Goal: Find specific page/section: Find specific page/section

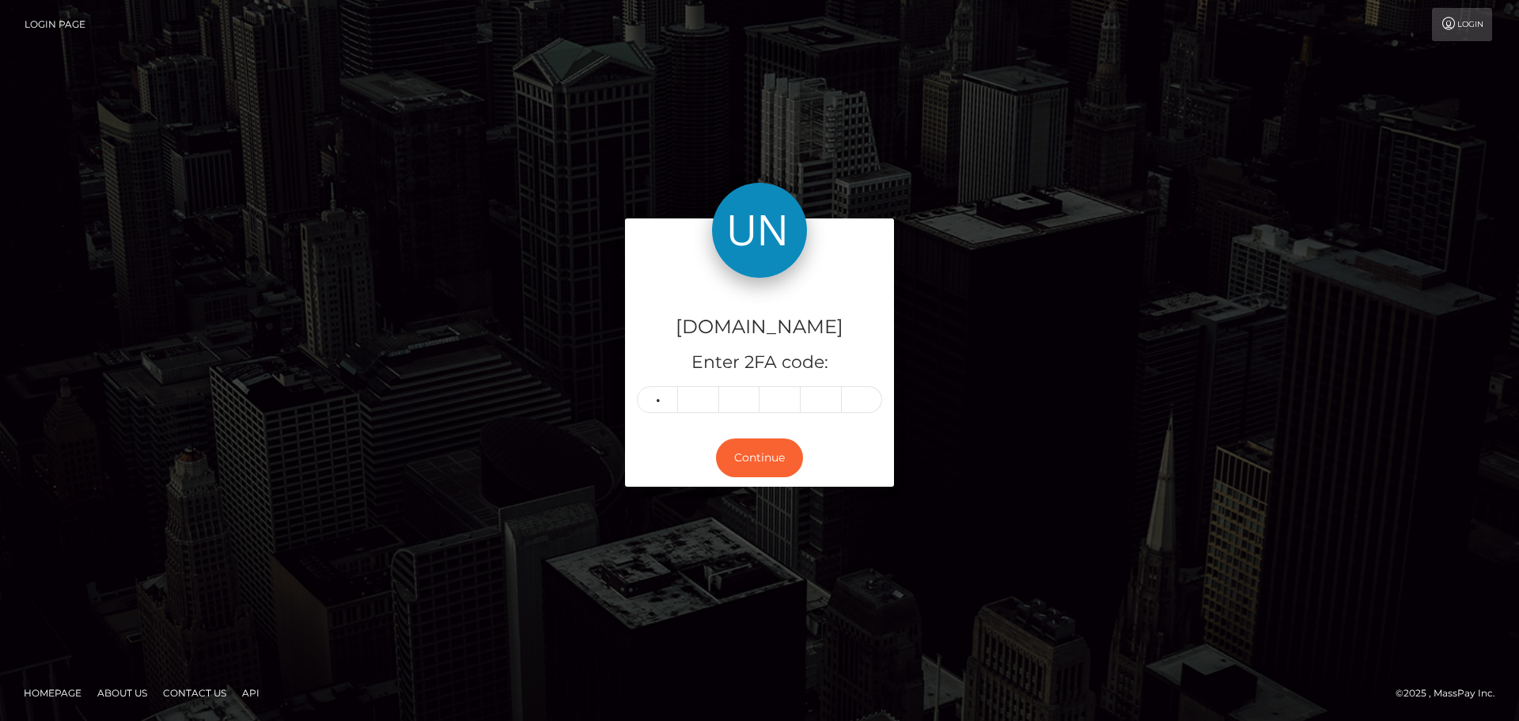
type input "8"
type input "1"
type input "6"
type input "3"
type input "6"
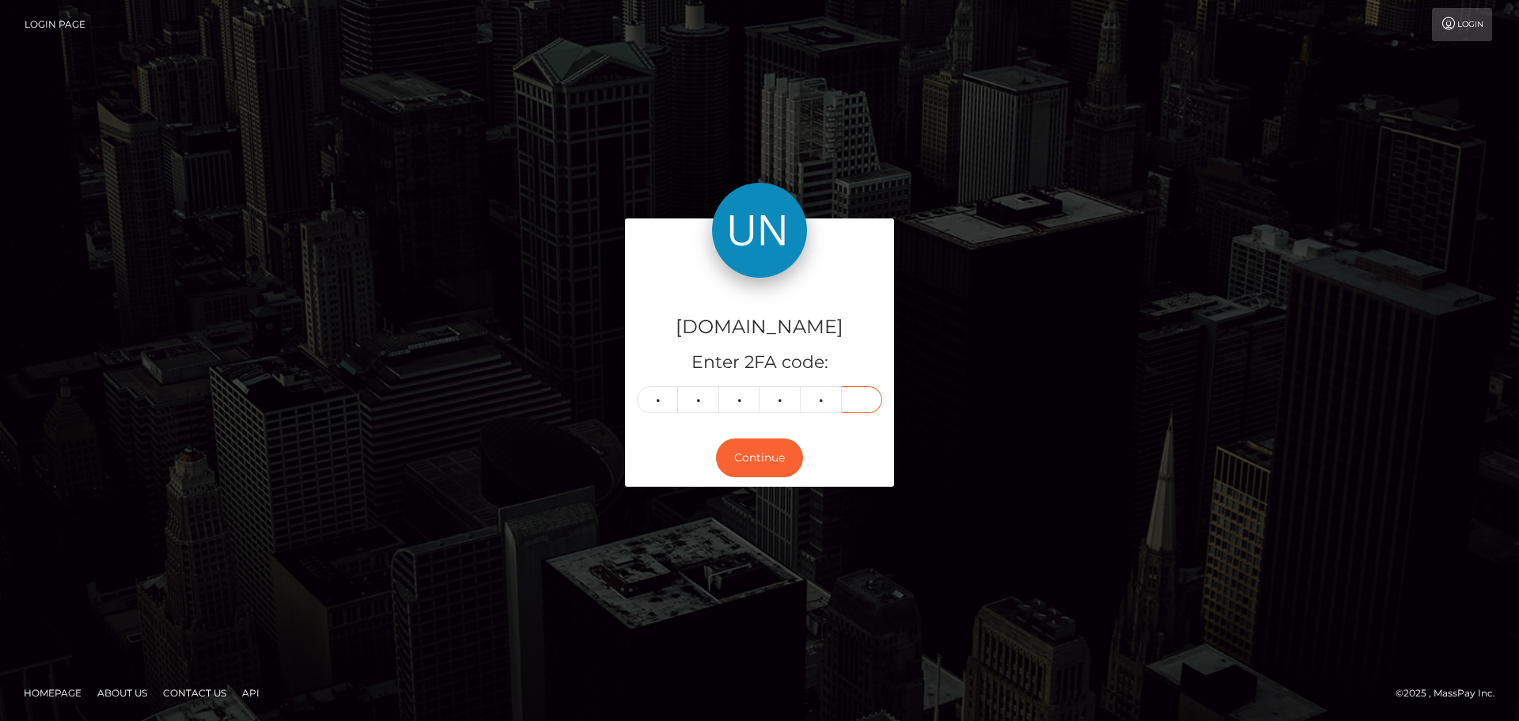
type input "8"
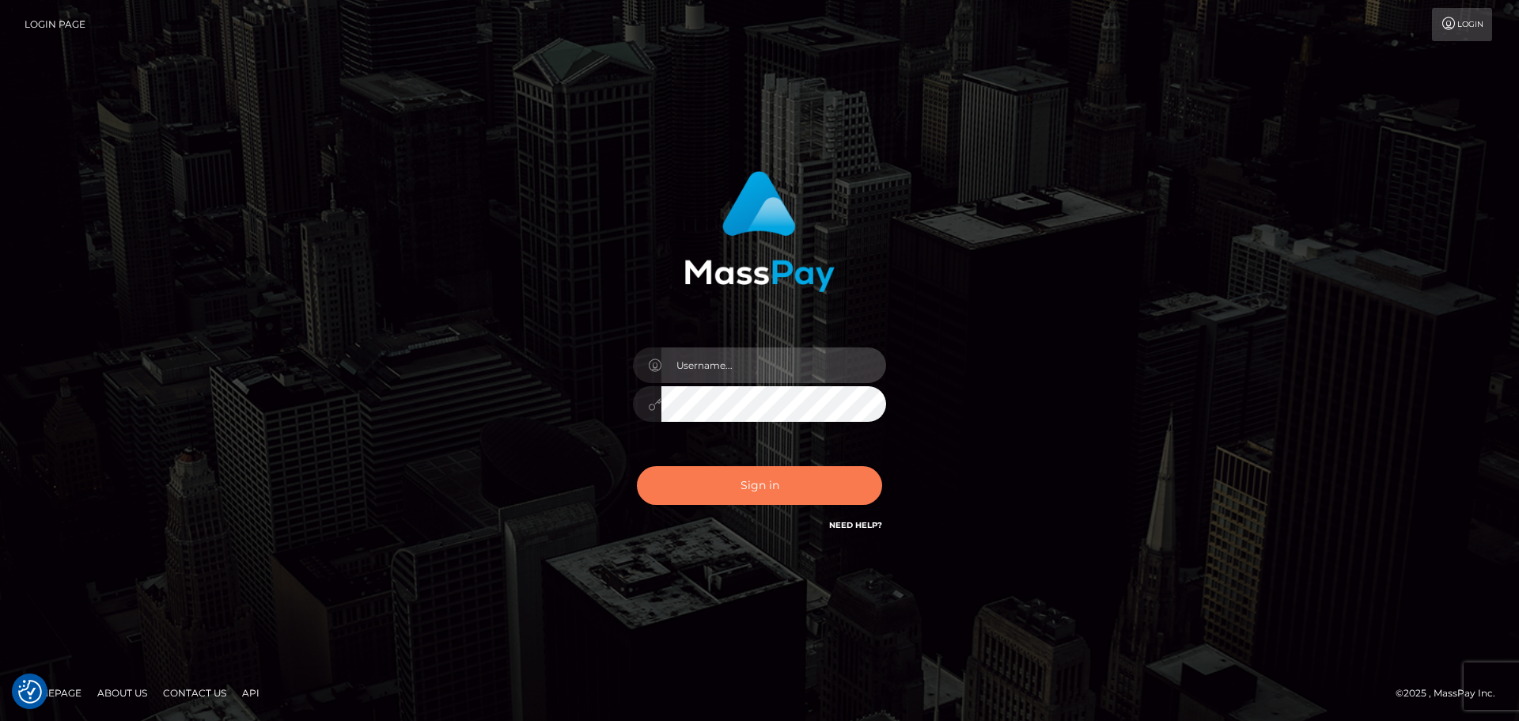
type input "[PERSON_NAME]"
click at [781, 494] on button "Sign in" at bounding box center [759, 485] width 245 height 39
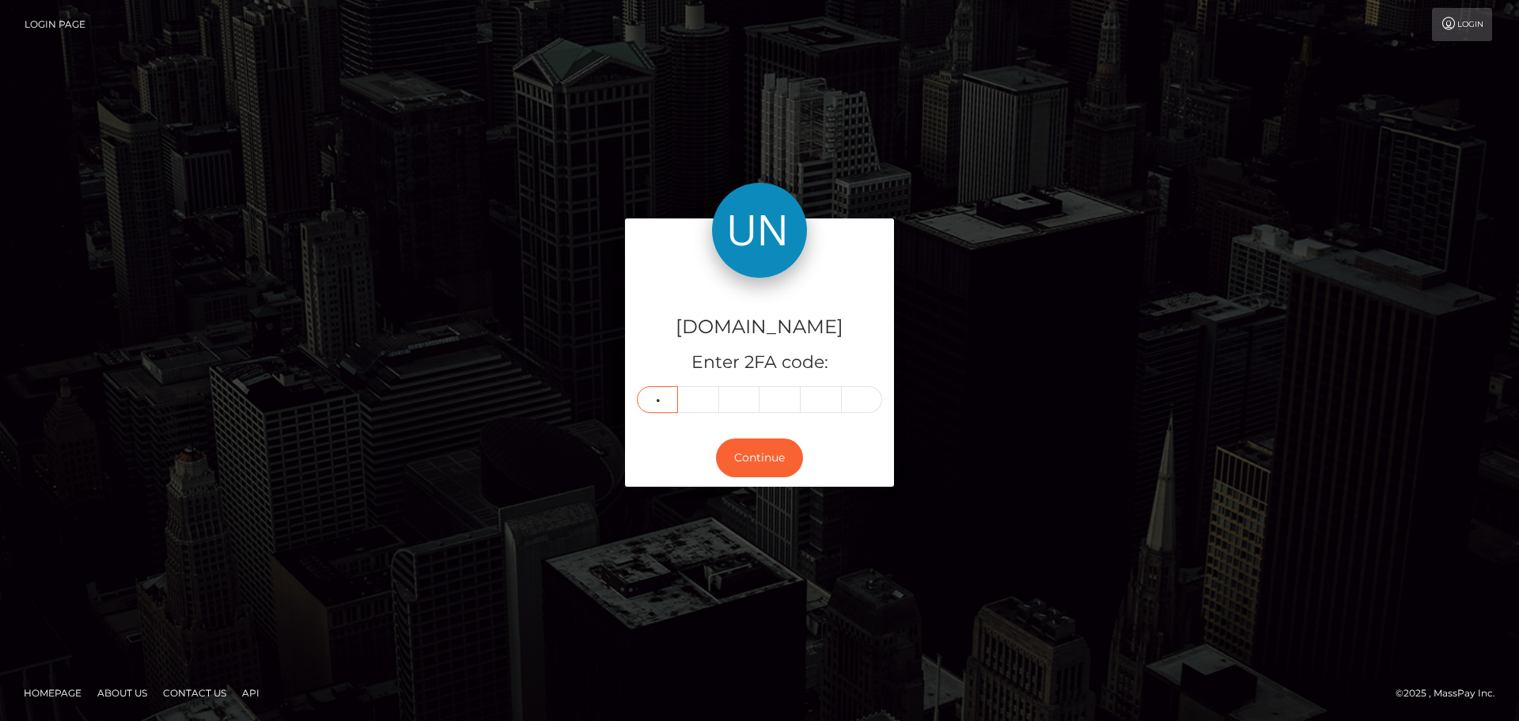
type input "5"
type input "2"
type input "9"
type input "1"
type input "9"
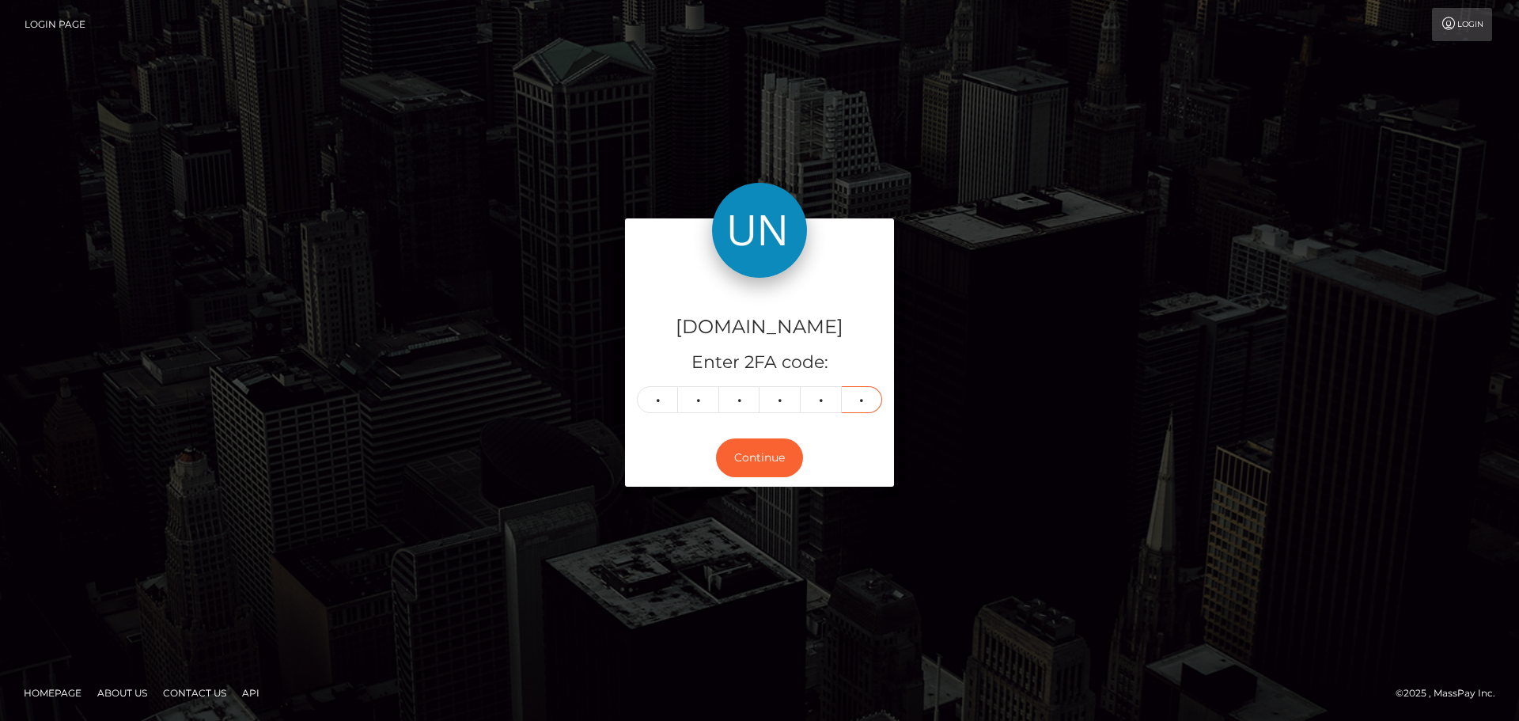
type input "3"
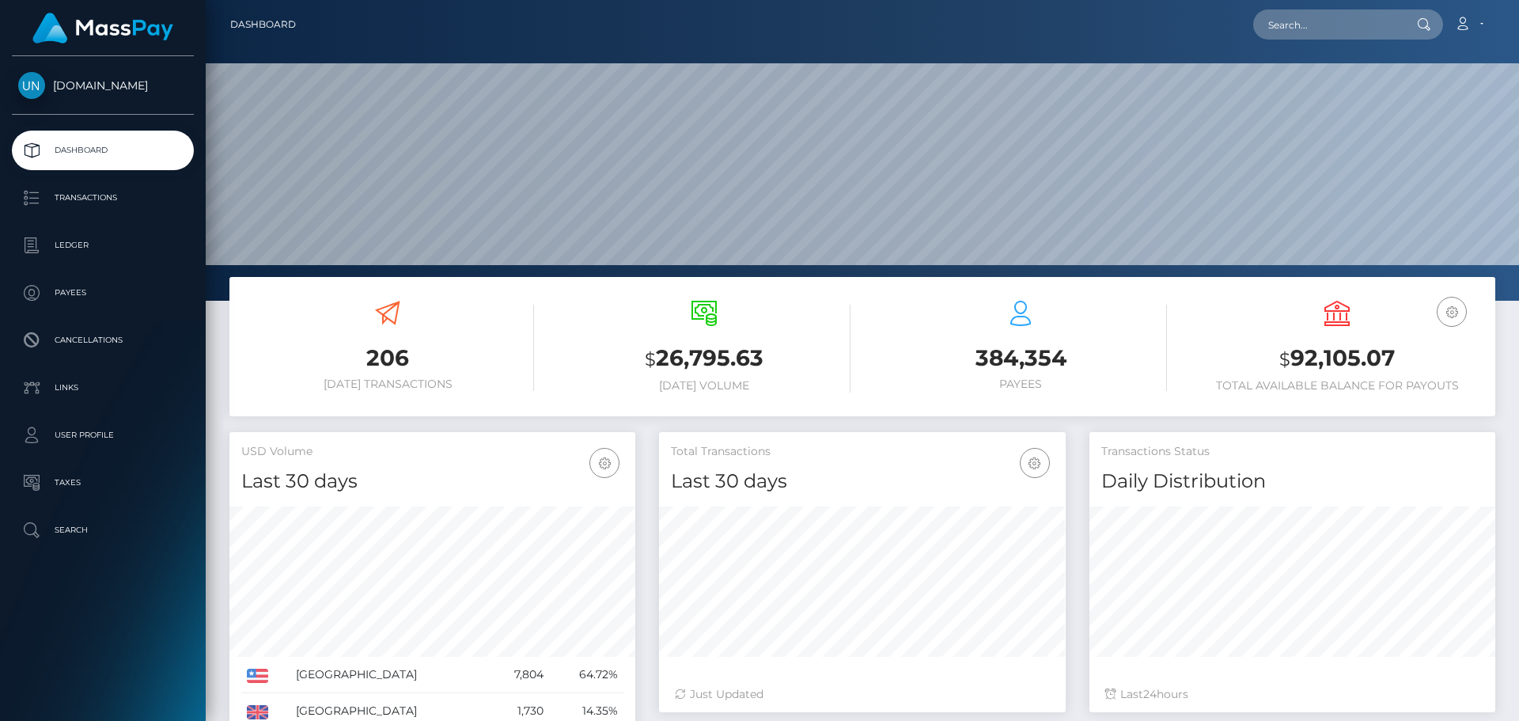
scroll to position [281, 407]
drag, startPoint x: 1356, startPoint y: 20, endPoint x: 1003, endPoint y: 6, distance: 353.1
click at [1356, 20] on input "text" at bounding box center [1327, 24] width 149 height 30
click at [1336, 21] on input "text" at bounding box center [1327, 24] width 149 height 30
paste input "yenifertrejo9@gmail.com"
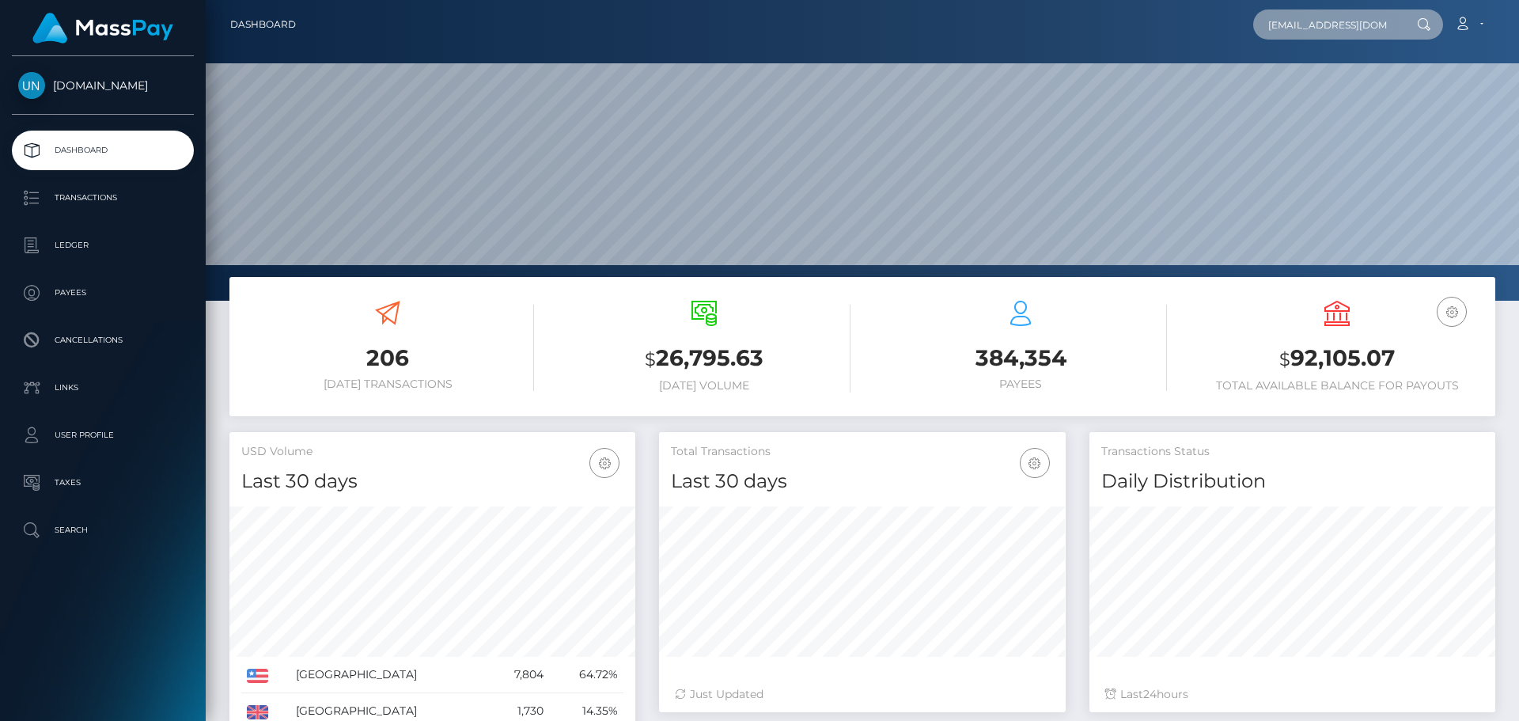
scroll to position [0, 3]
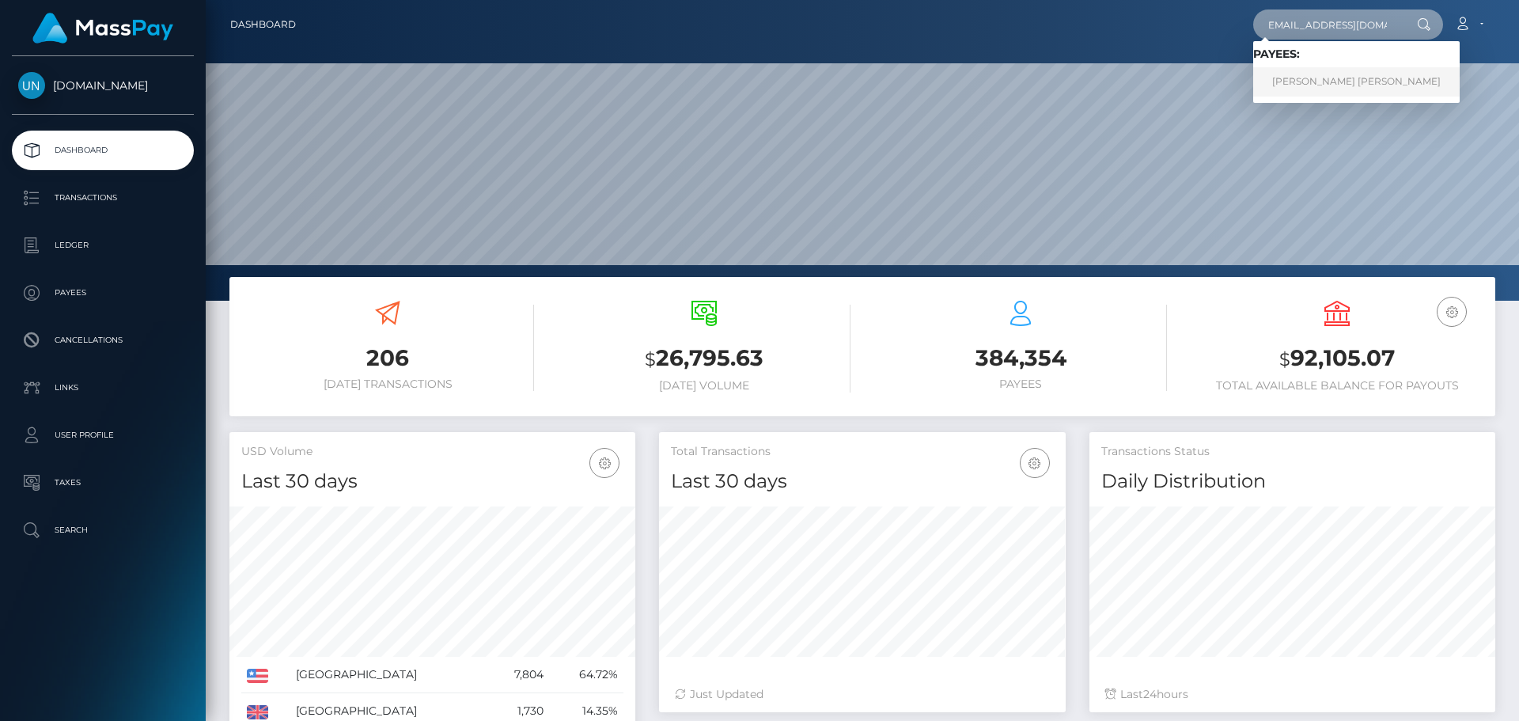
type input "yenifertrejo9@gmail.com"
click at [1313, 88] on link "STEVEN GREGORY NOWAK CRUZ" at bounding box center [1356, 81] width 206 height 29
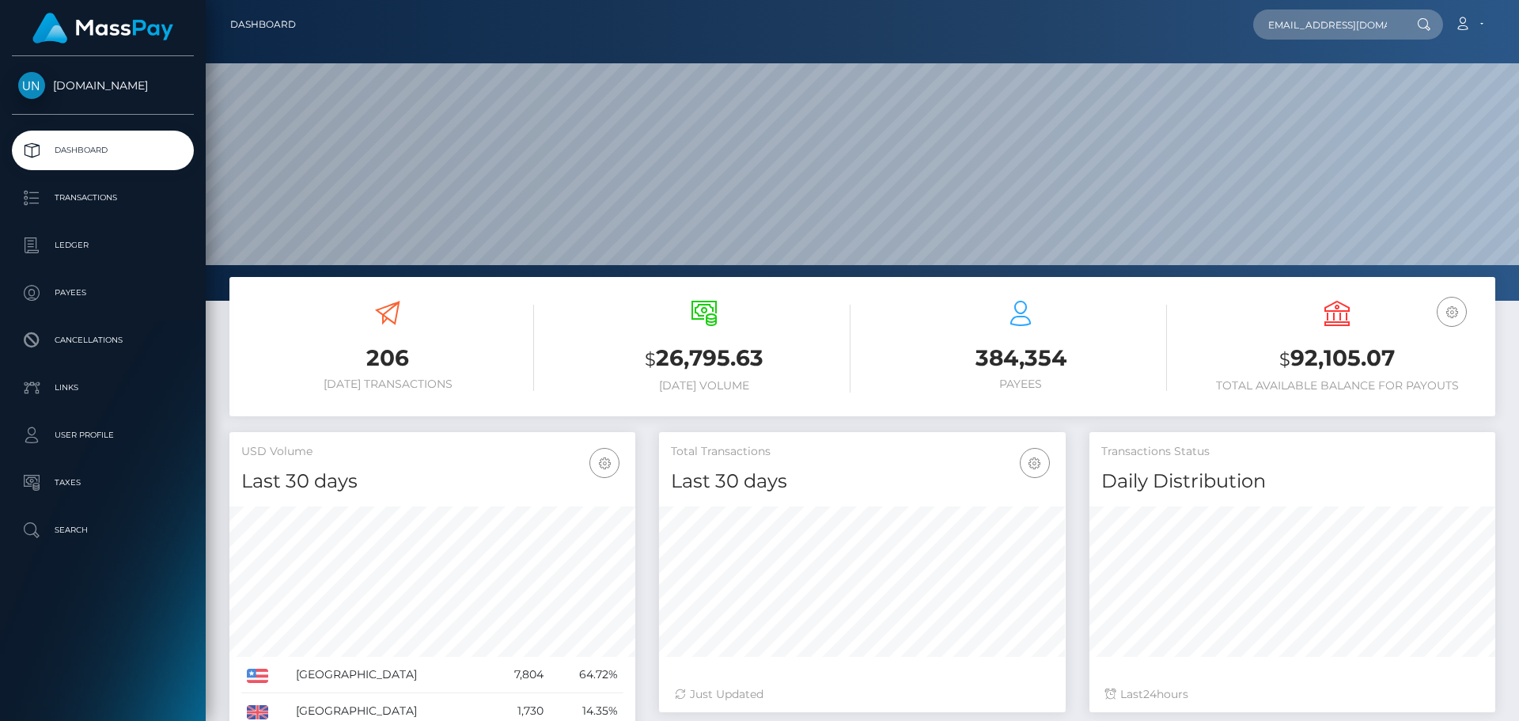
scroll to position [0, 0]
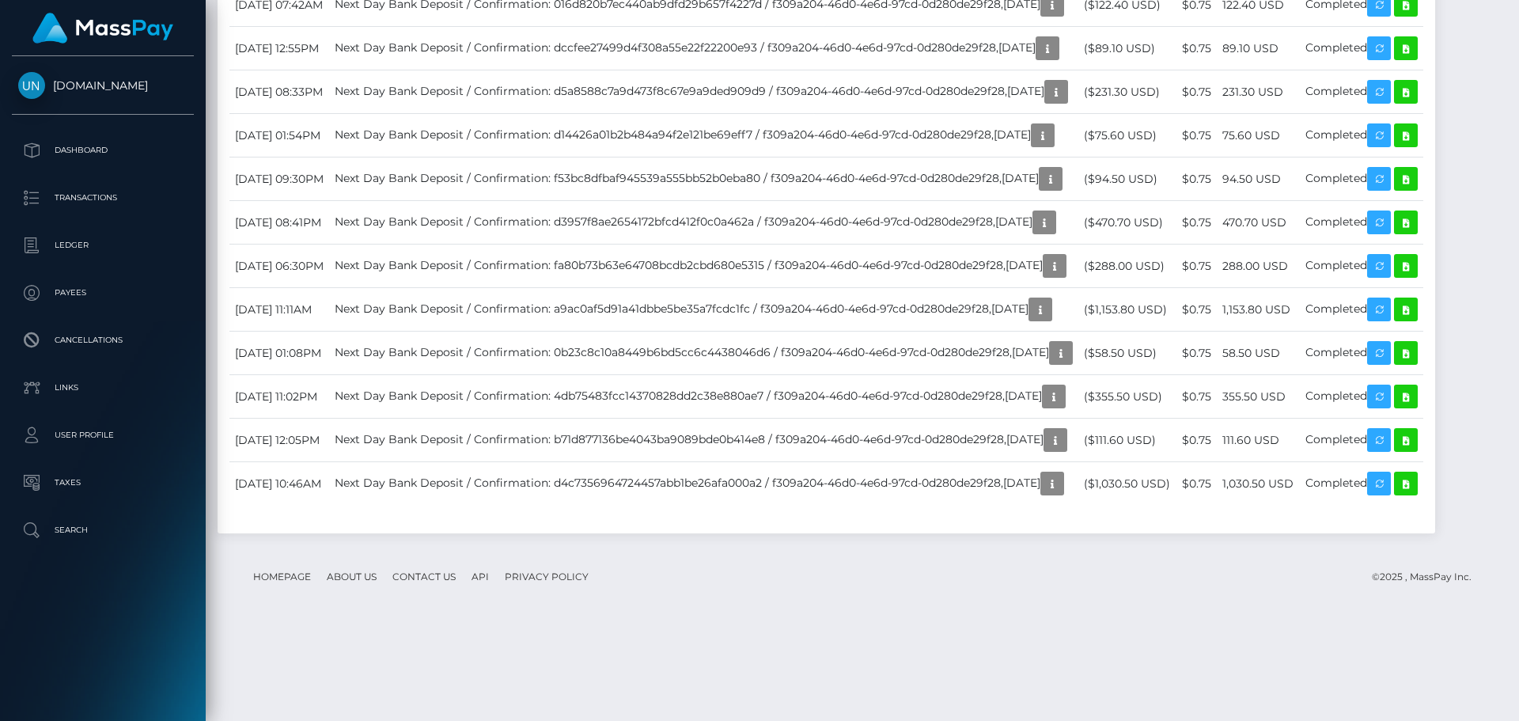
scroll to position [4746, 0]
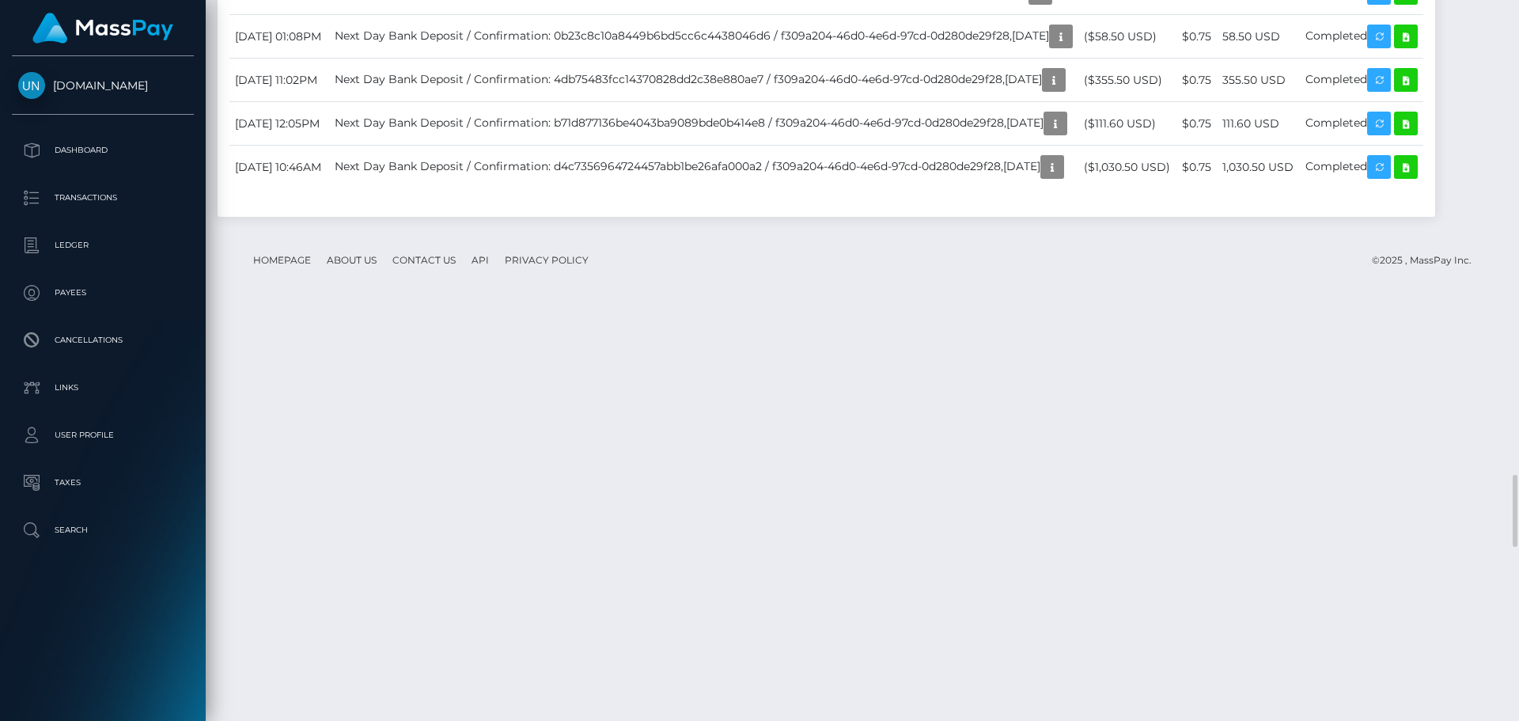
click at [1518, 1] on div at bounding box center [1513, 360] width 12 height 721
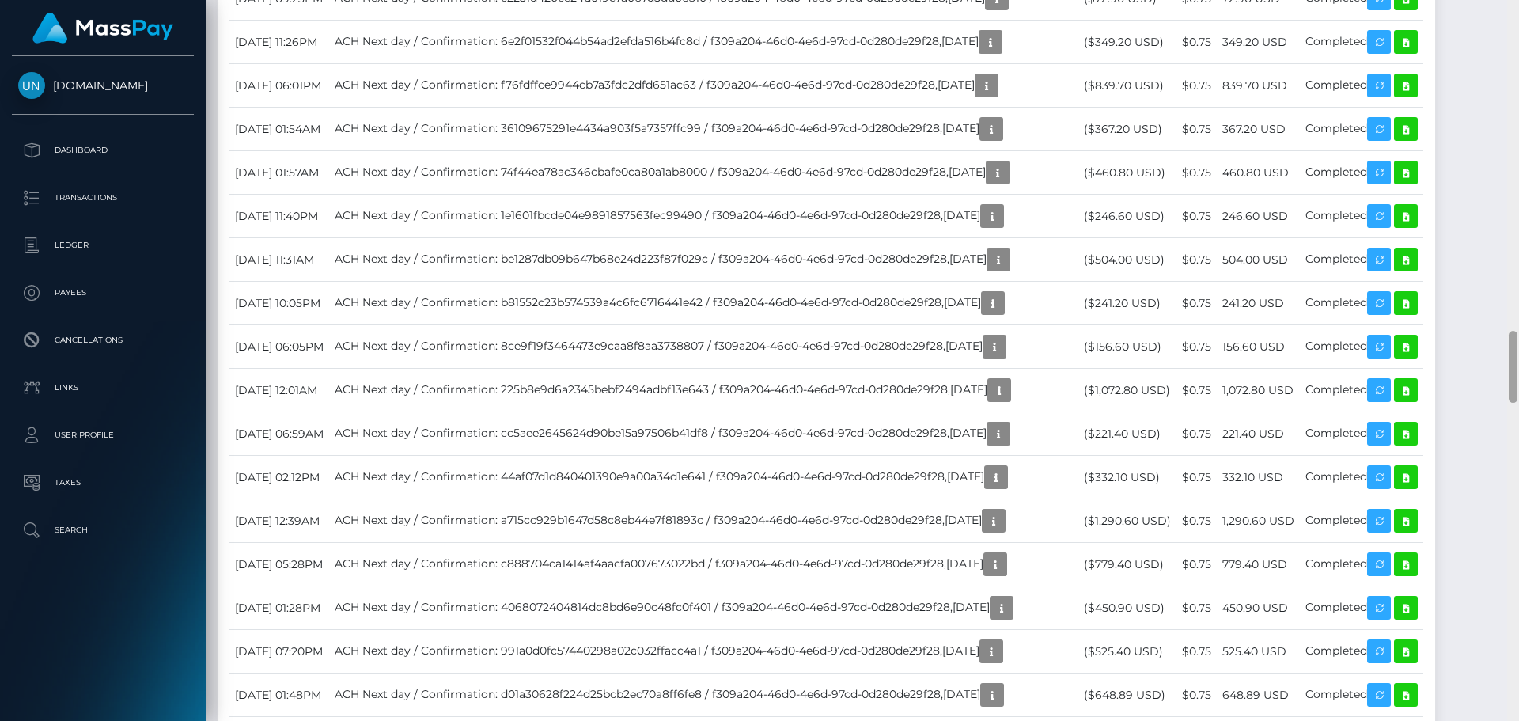
click at [1518, 1] on div at bounding box center [1513, 360] width 12 height 721
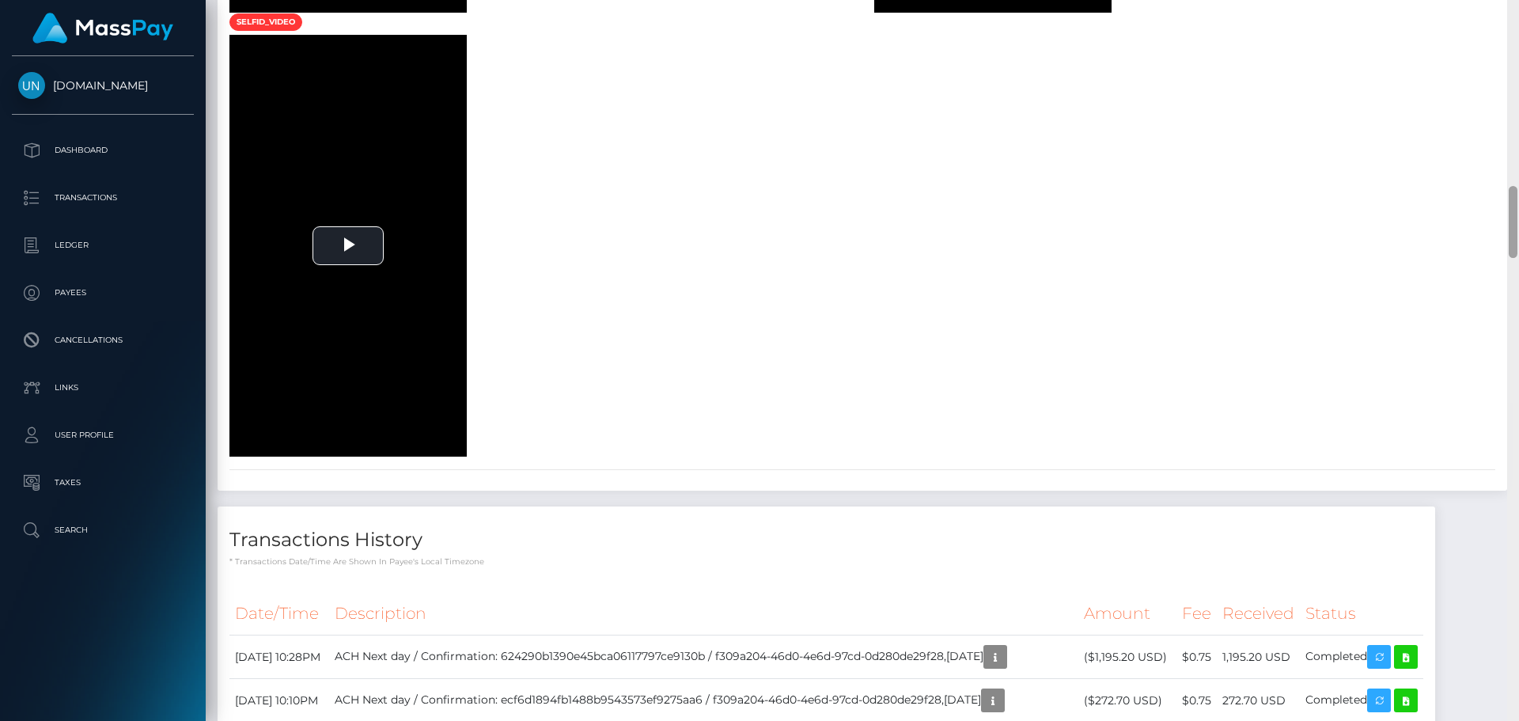
click at [1518, 1] on div at bounding box center [1513, 360] width 12 height 721
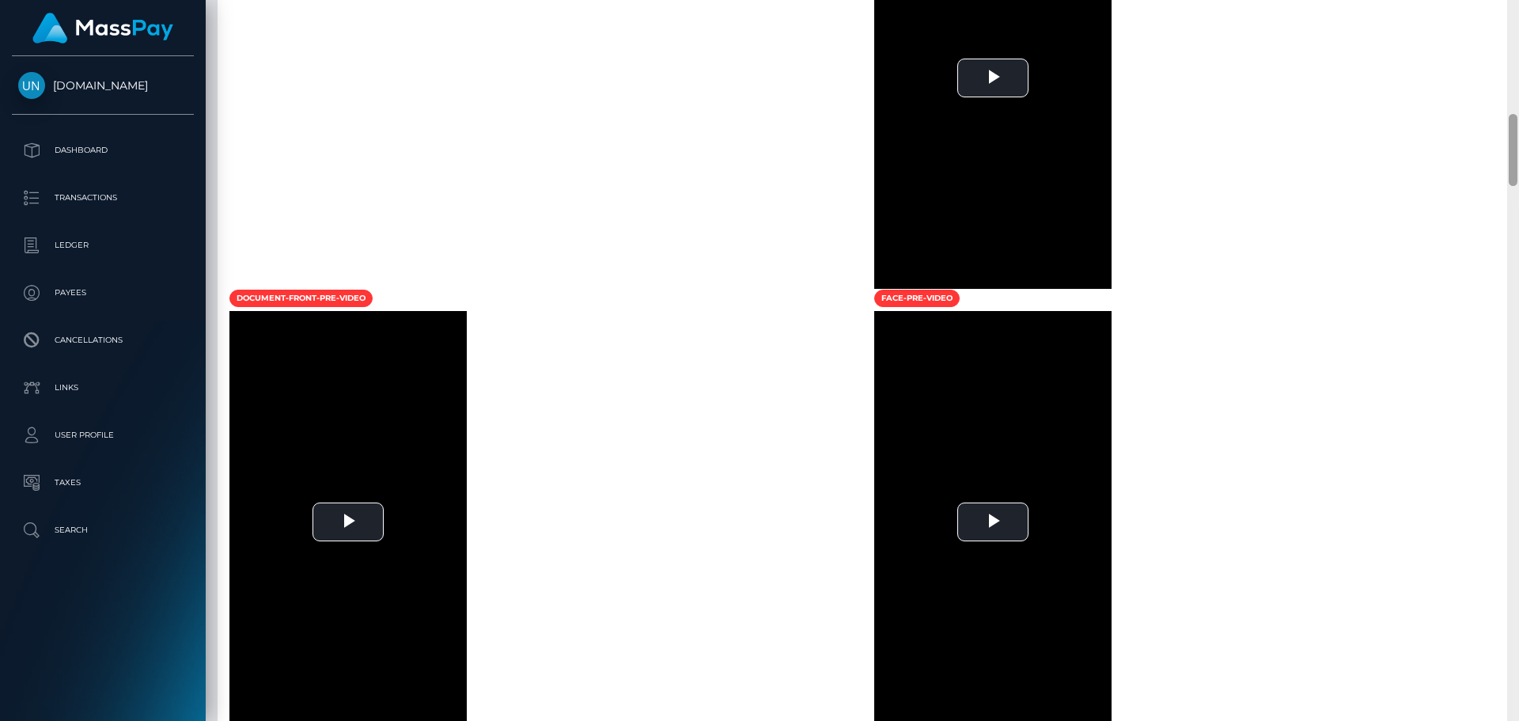
scroll to position [422, 0]
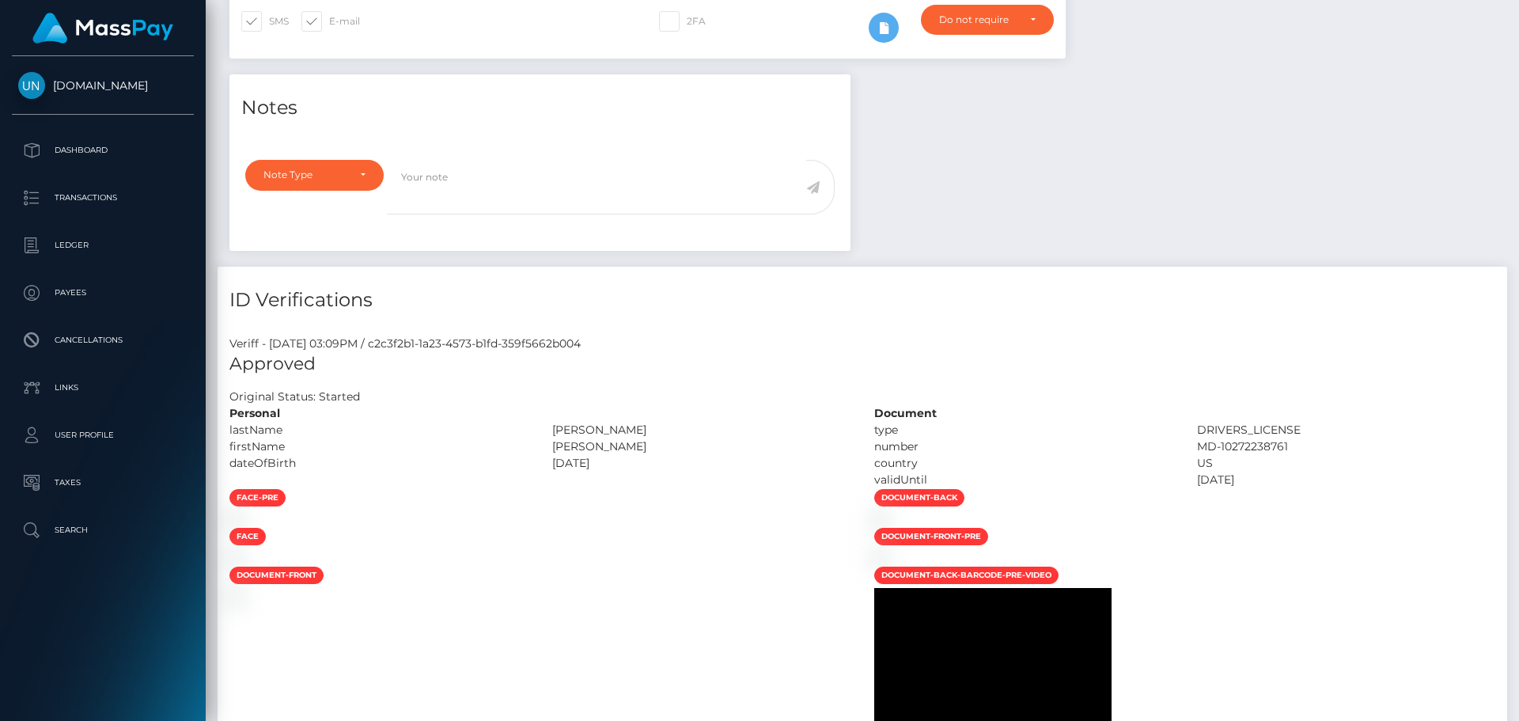
click at [1518, 1] on div "Customer Profile Loading... Loading..." at bounding box center [862, 360] width 1313 height 721
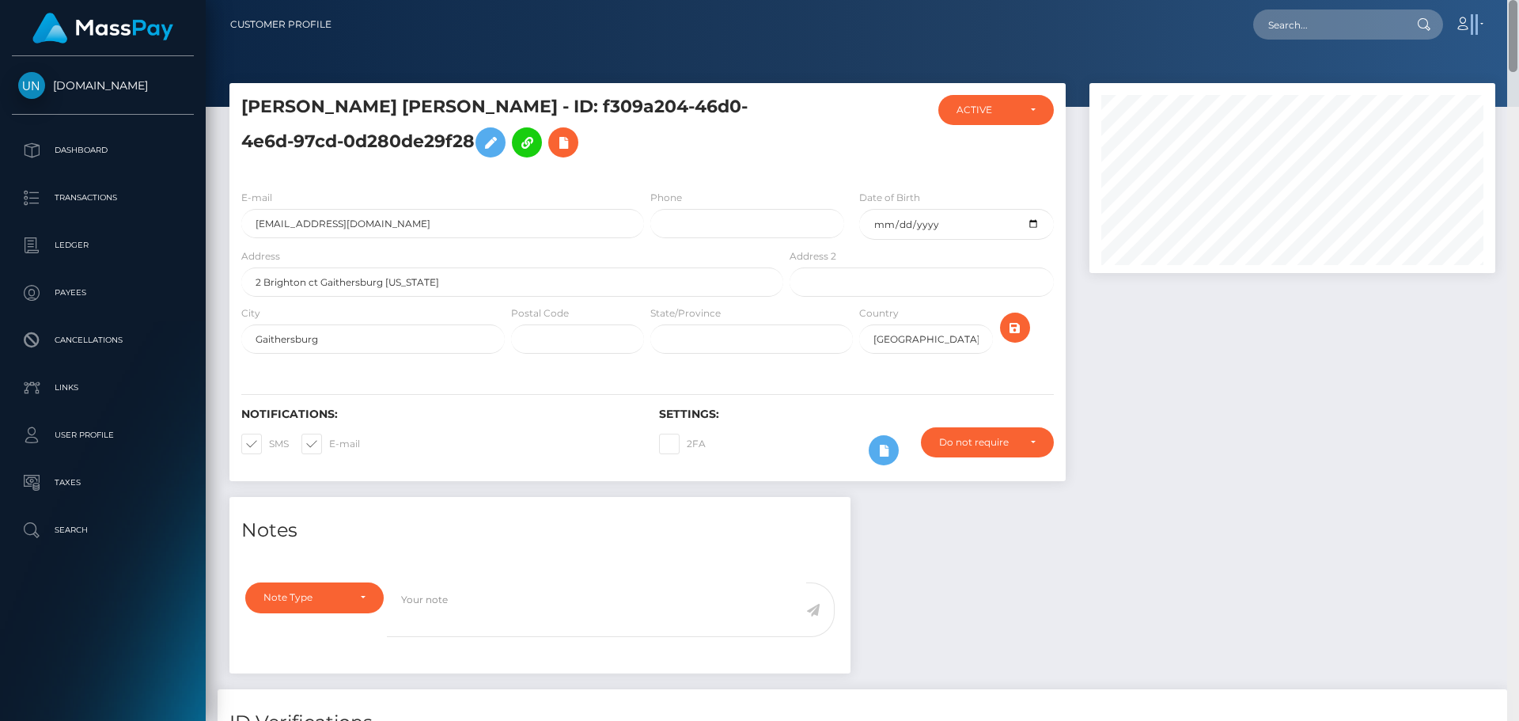
click at [1518, 1] on nav "Customer Profile Loading... Loading... Account" at bounding box center [862, 24] width 1313 height 49
click at [1362, 21] on input "text" at bounding box center [1327, 24] width 149 height 30
paste input "[EMAIL_ADDRESS][DOMAIN_NAME]"
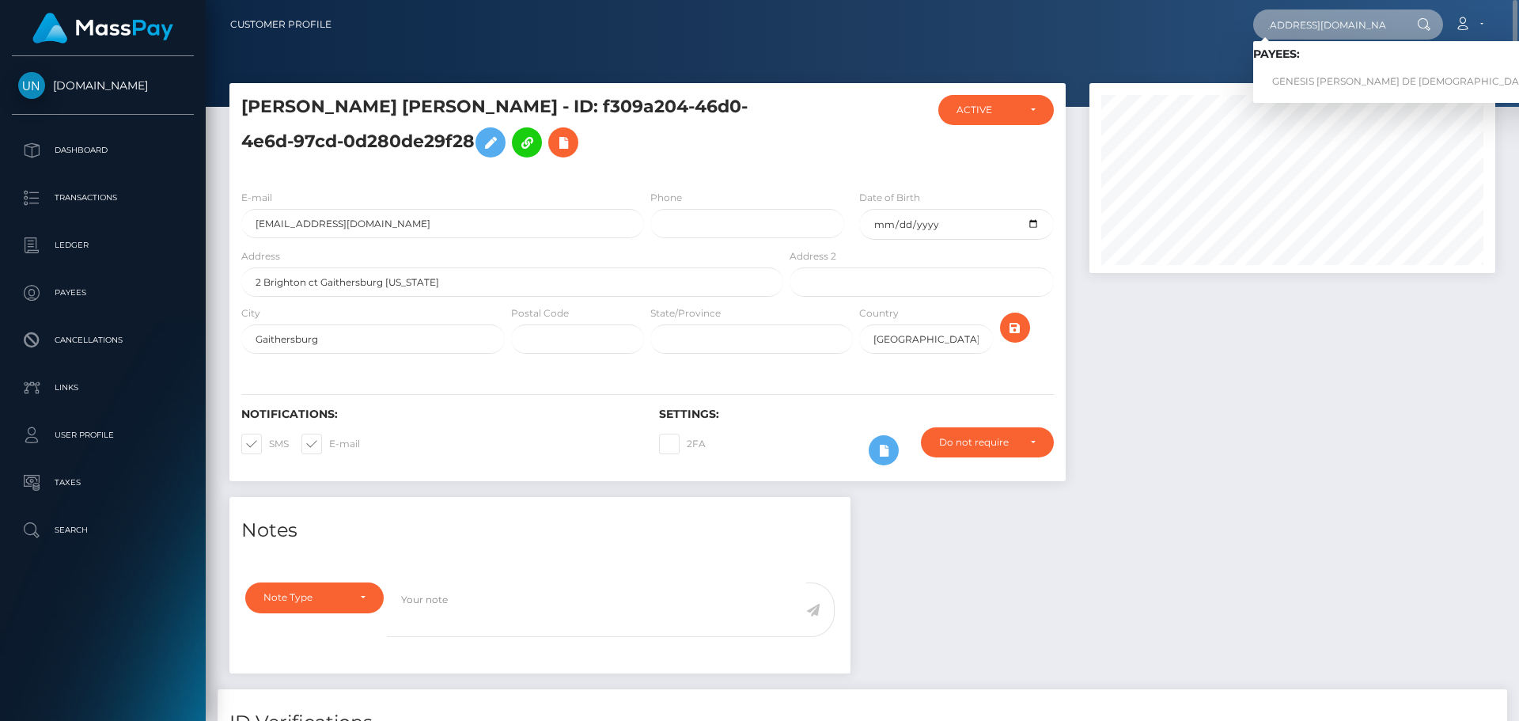
type input "[EMAIL_ADDRESS][DOMAIN_NAME]"
click at [1317, 74] on link "GENESIS [PERSON_NAME] DE [DEMOGRAPHIC_DATA]" at bounding box center [1403, 81] width 301 height 29
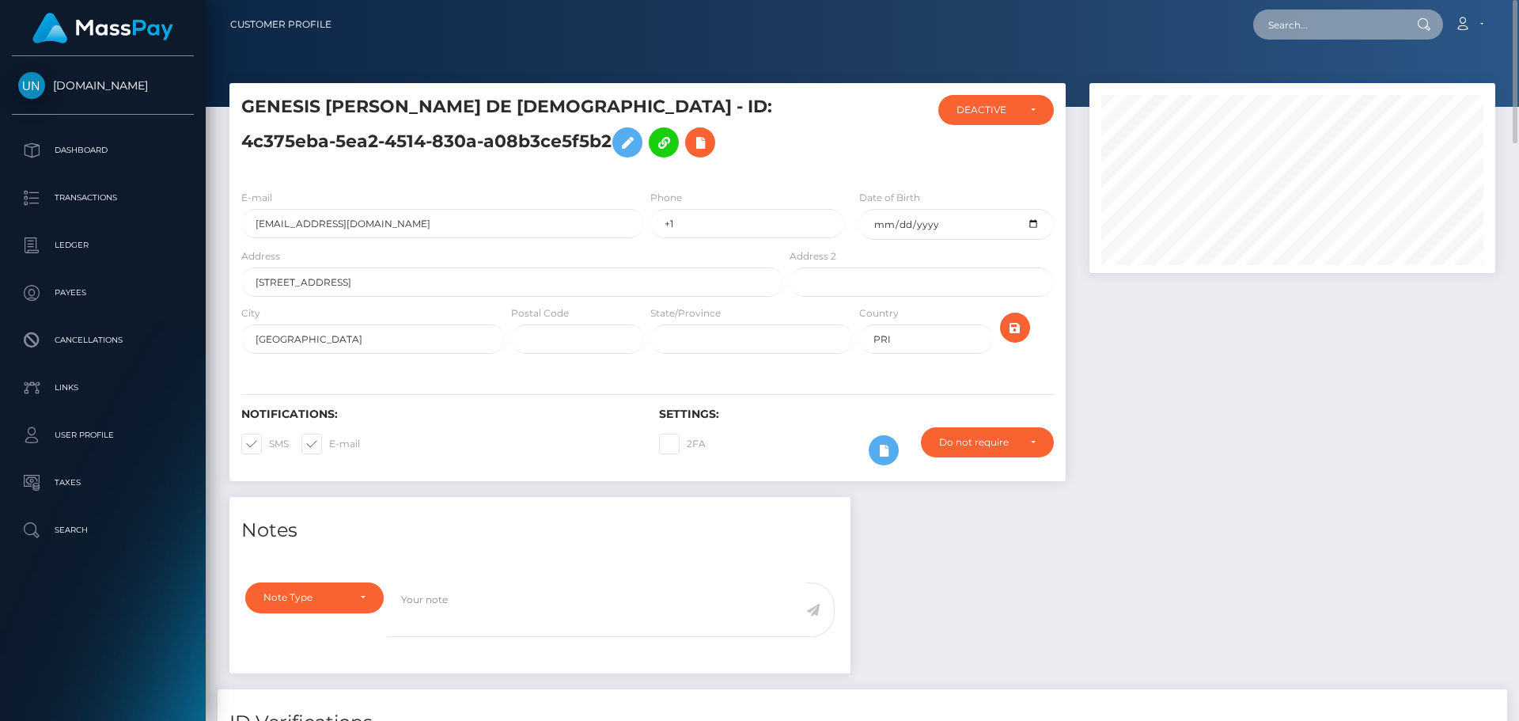
click at [1345, 18] on input "text" at bounding box center [1327, 24] width 149 height 30
paste input "[EMAIL_ADDRESS][DOMAIN_NAME]"
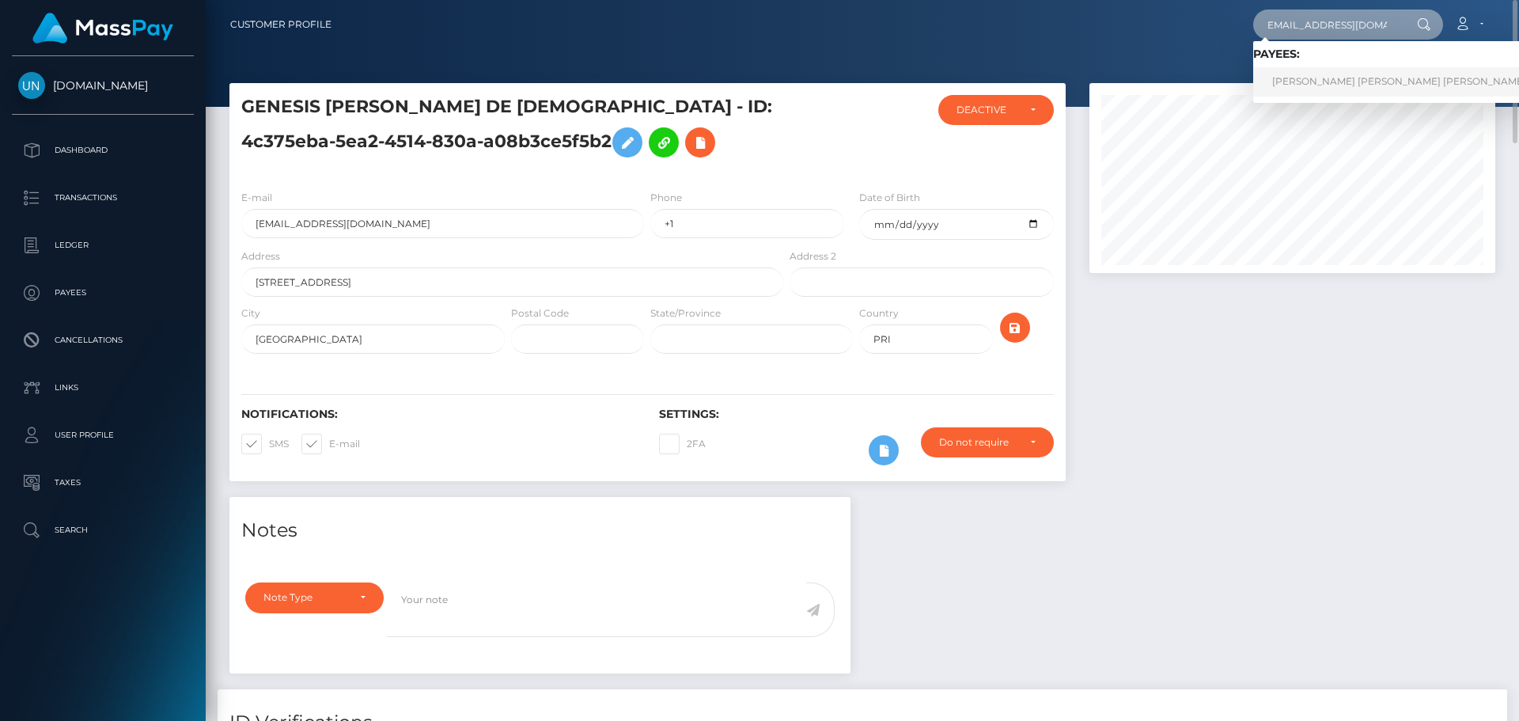
type input "sararmyosita@gmail.com"
click at [1338, 81] on link "SARA MILENA OSSA ALARCON" at bounding box center [1399, 81] width 292 height 29
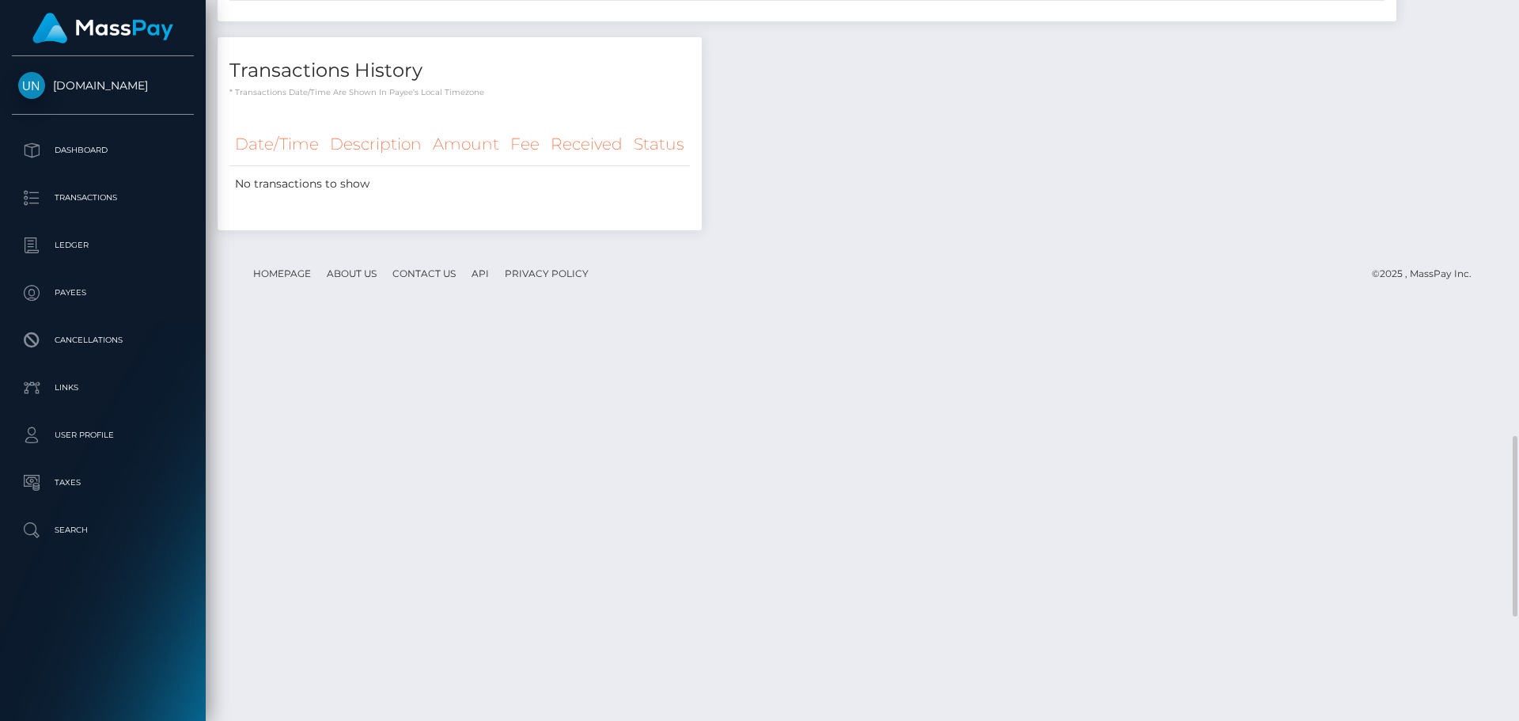
scroll to position [2057, 0]
